Goal: Task Accomplishment & Management: Use online tool/utility

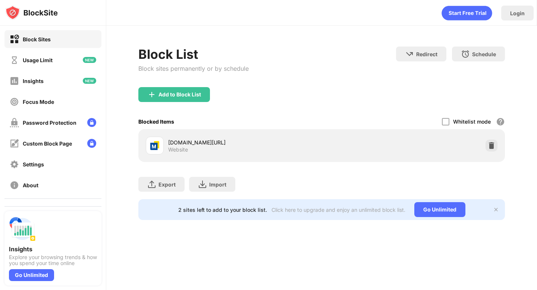
drag, startPoint x: 321, startPoint y: 138, endPoint x: 289, endPoint y: 141, distance: 32.2
click at [289, 141] on div "my.torontomu.ca/uPortal/f/myservicehub/normal/render.uP Website" at bounding box center [321, 146] width 357 height 24
drag, startPoint x: 315, startPoint y: 142, endPoint x: 250, endPoint y: 145, distance: 64.9
click at [250, 145] on div "my.torontomu.ca/uPortal/f/myservicehub/normal/render.uP" at bounding box center [244, 143] width 153 height 8
